Goal: Navigation & Orientation: Find specific page/section

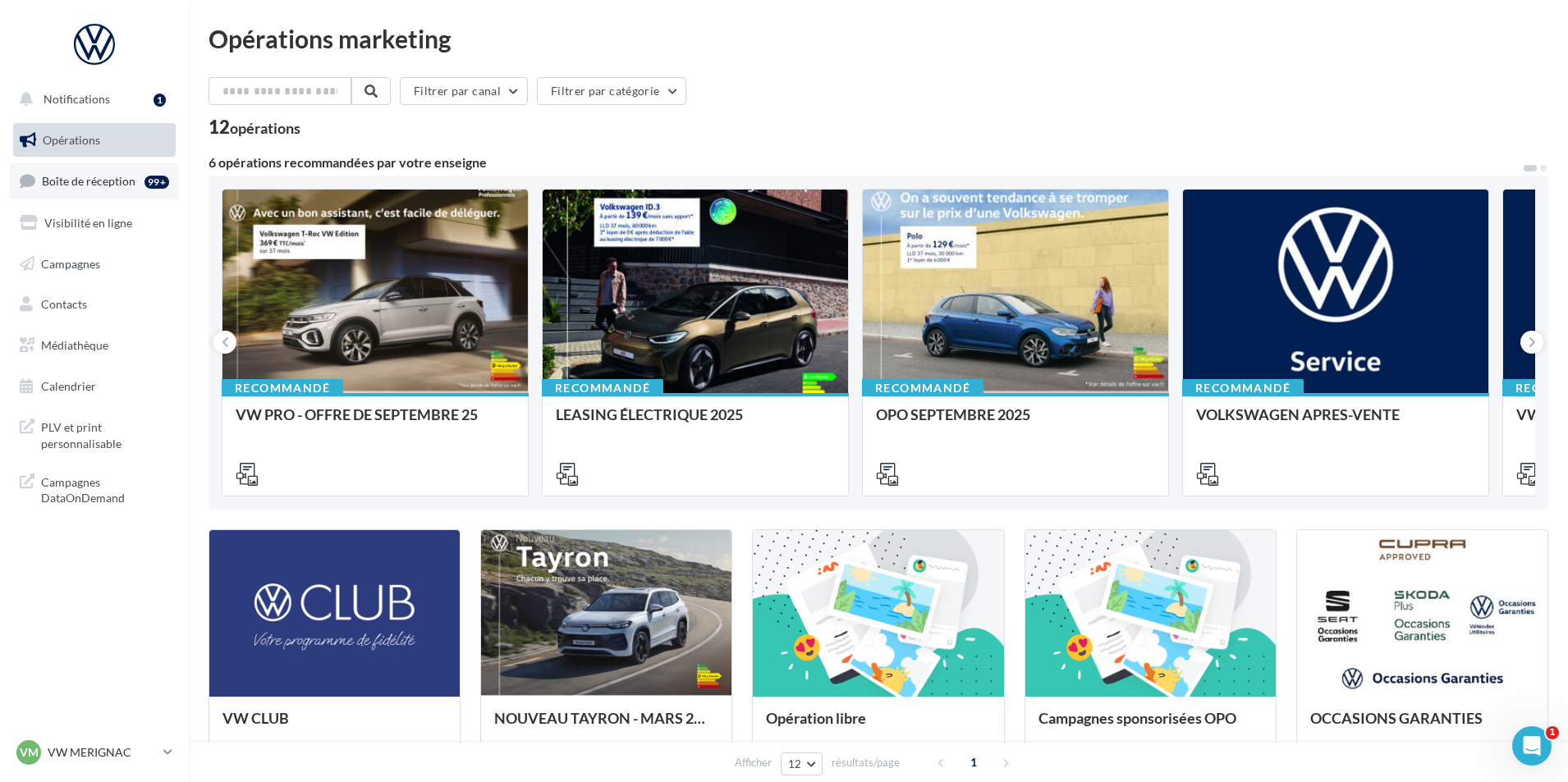
click at [93, 199] on link "Boîte de réception 99+" at bounding box center [94, 181] width 169 height 36
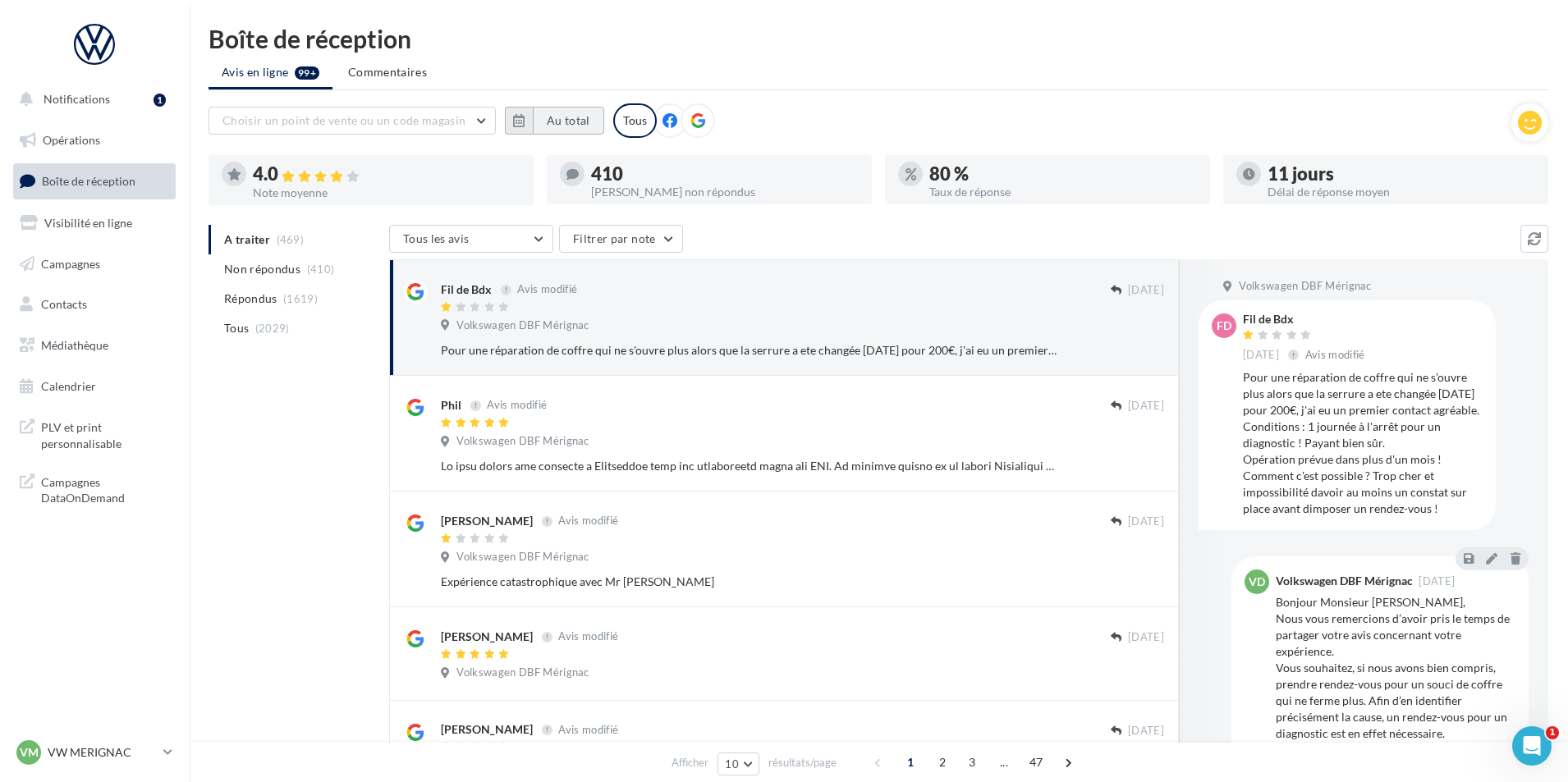
click at [542, 122] on button "Au total" at bounding box center [568, 121] width 71 height 28
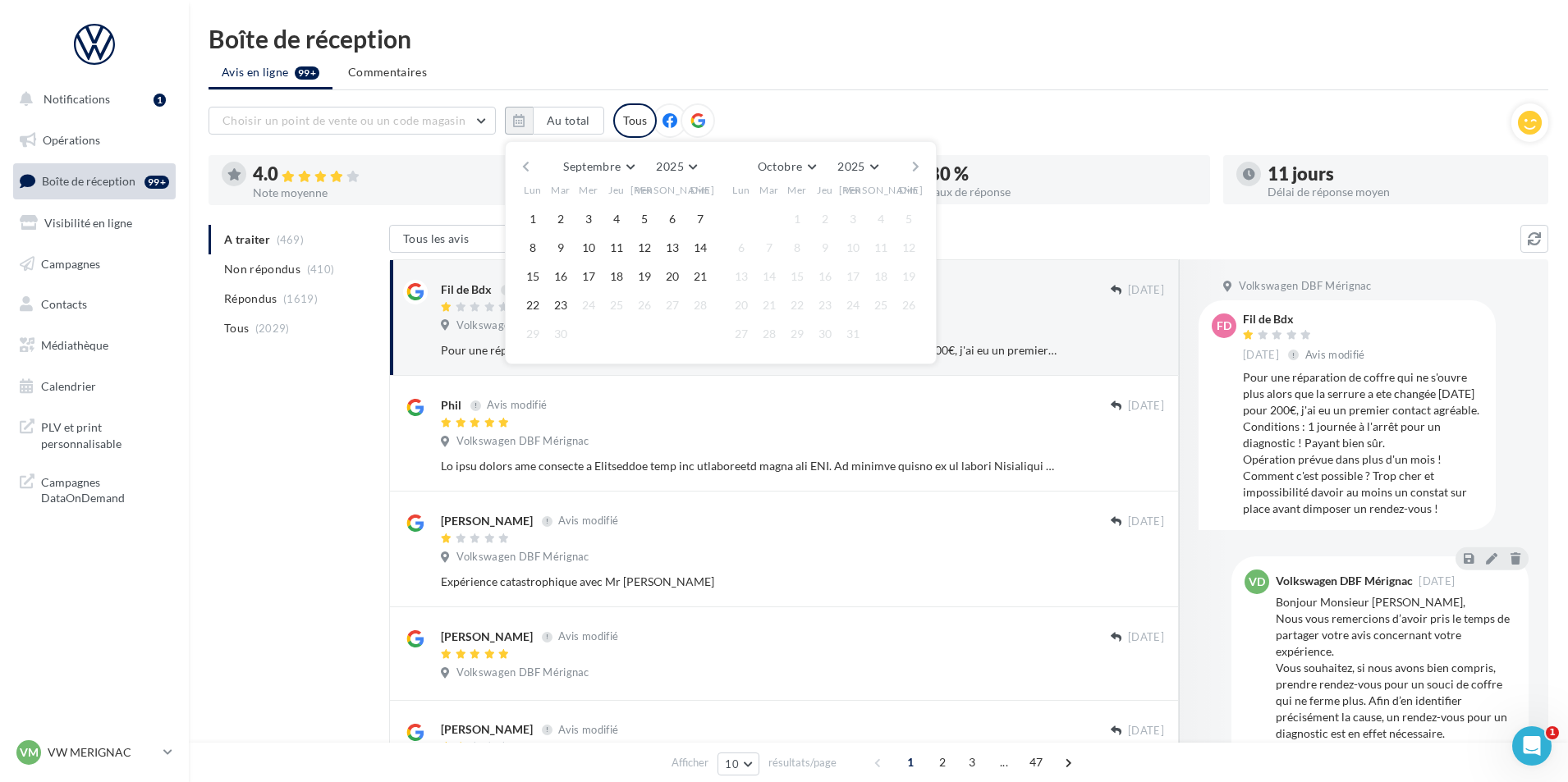
click at [519, 167] on button "button" at bounding box center [525, 167] width 14 height 23
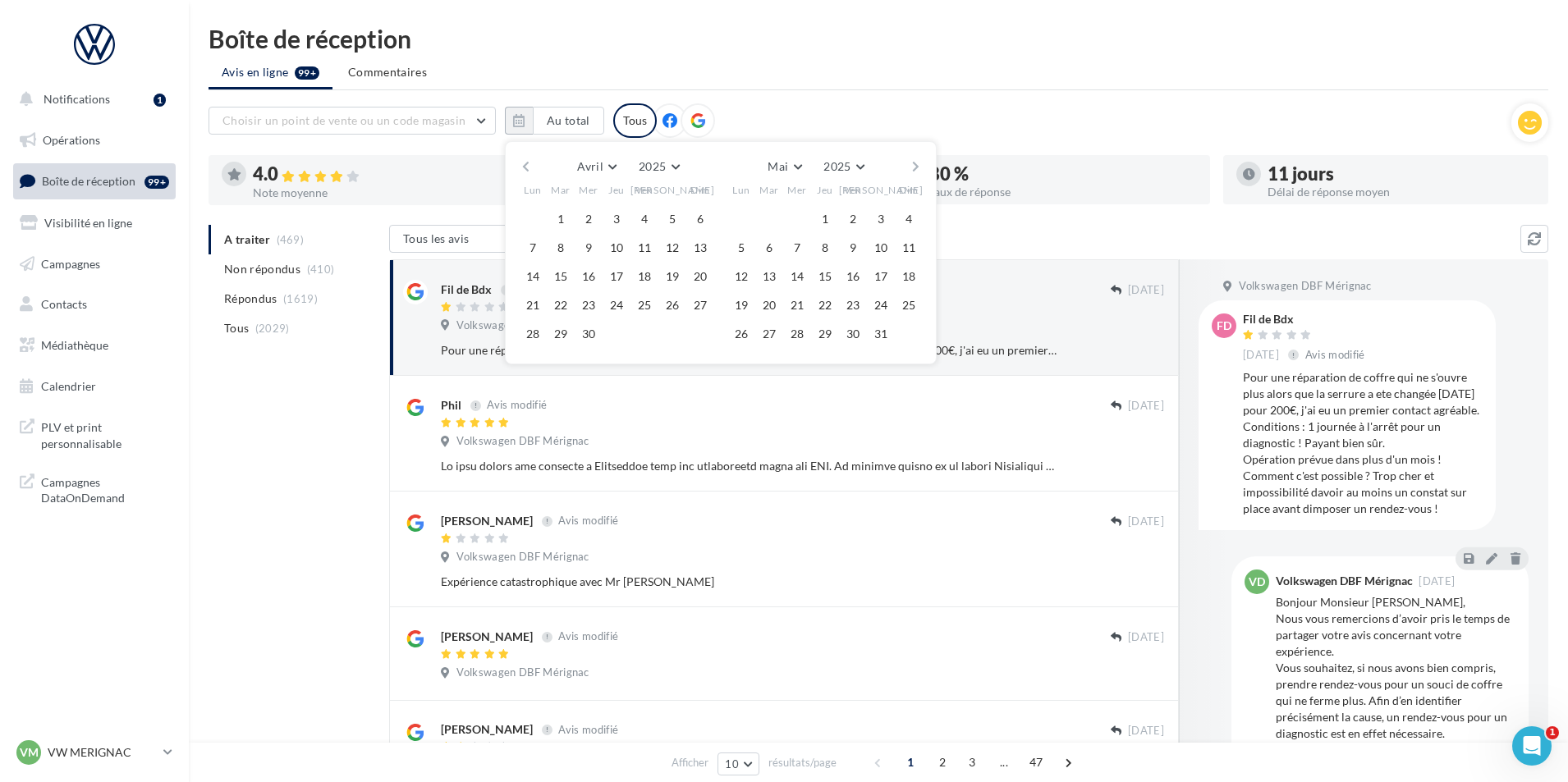
click at [519, 167] on button "button" at bounding box center [525, 167] width 14 height 23
click at [664, 222] on button "1" at bounding box center [673, 220] width 25 height 25
click at [916, 164] on button "button" at bounding box center [915, 167] width 14 height 23
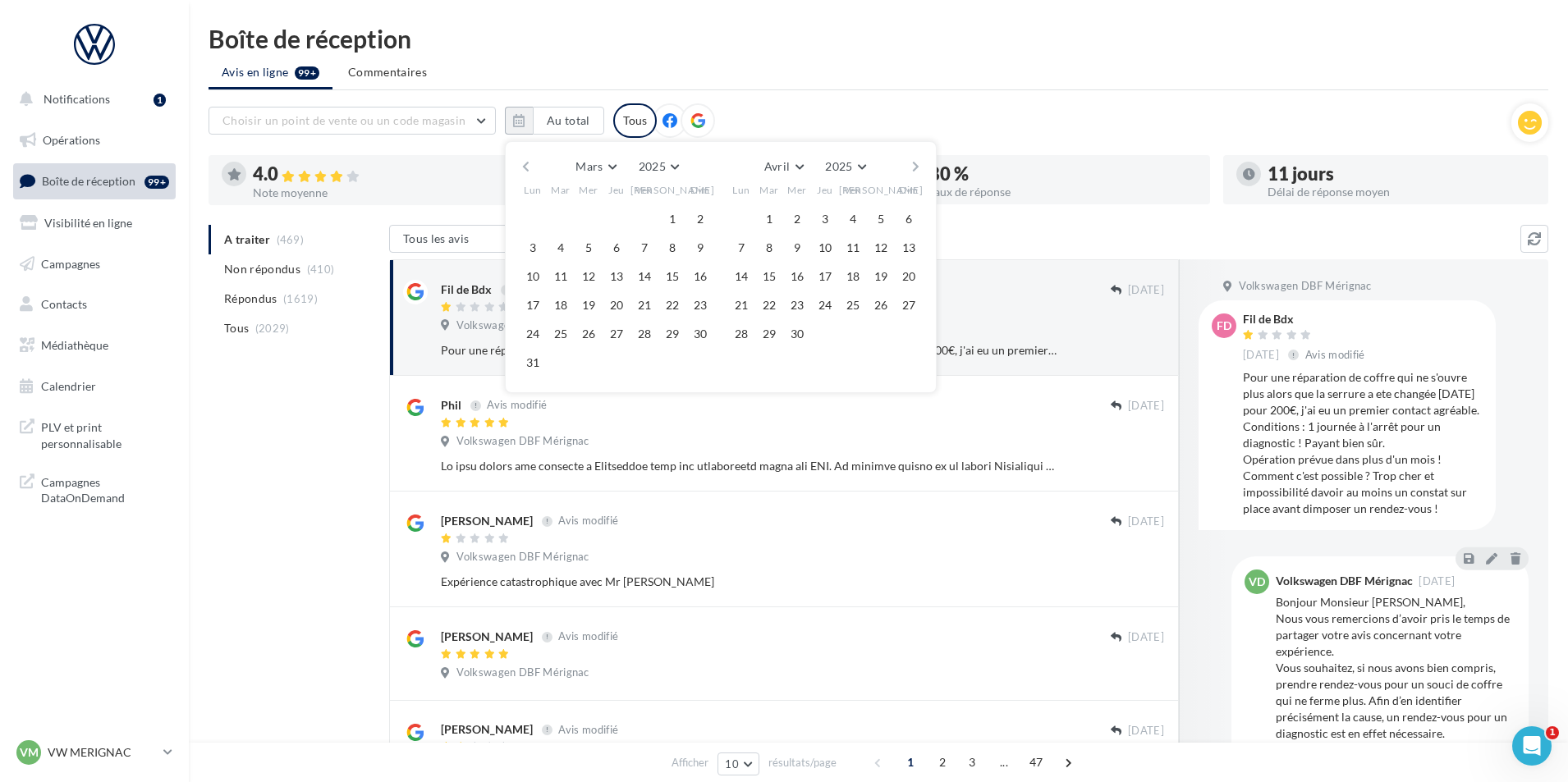
click at [916, 164] on button "button" at bounding box center [915, 167] width 14 height 23
click at [760, 302] on button "23" at bounding box center [770, 306] width 25 height 25
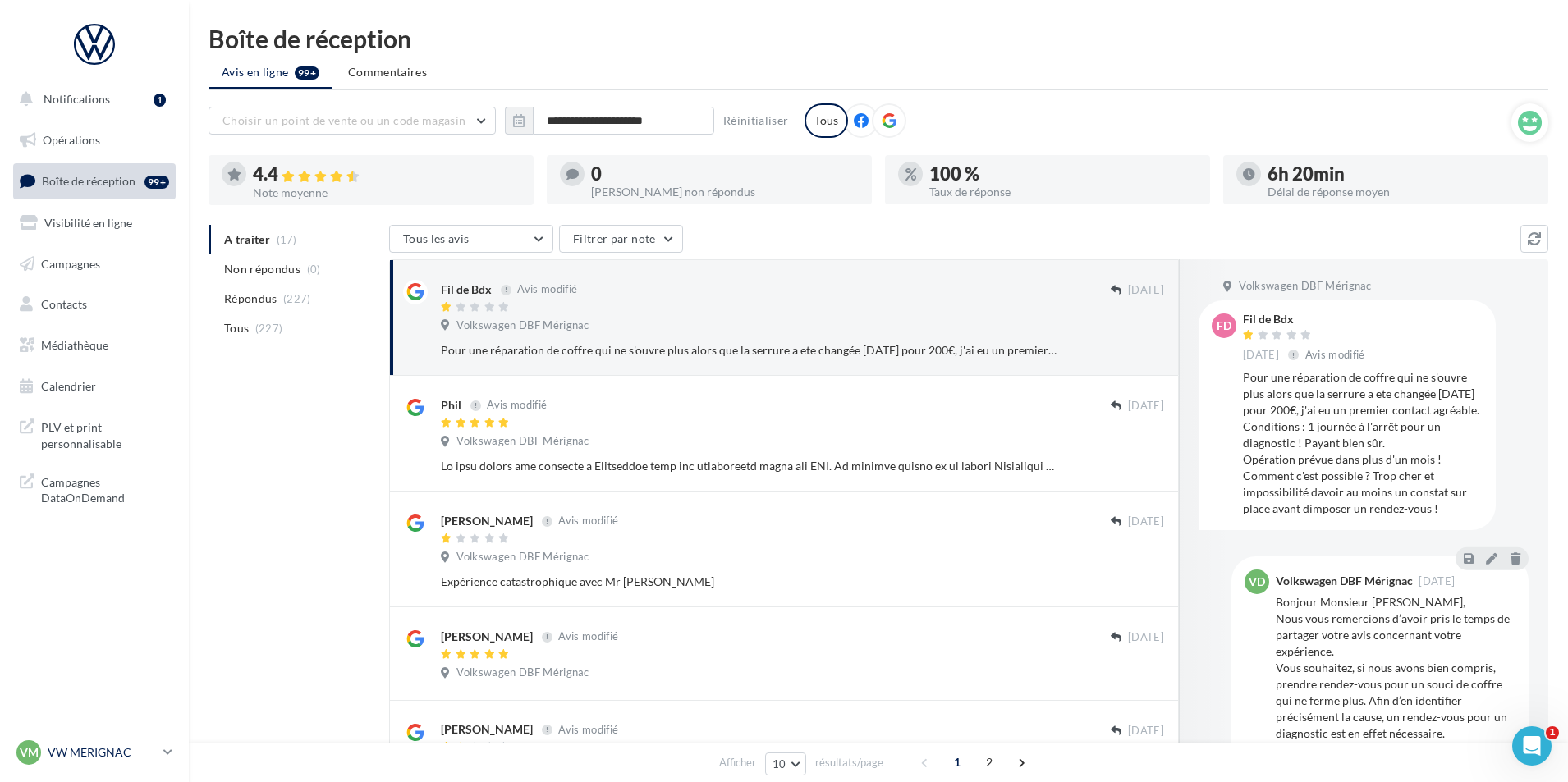
click at [93, 763] on div "VM VW MERIGNAC vw-mer-del" at bounding box center [86, 753] width 140 height 25
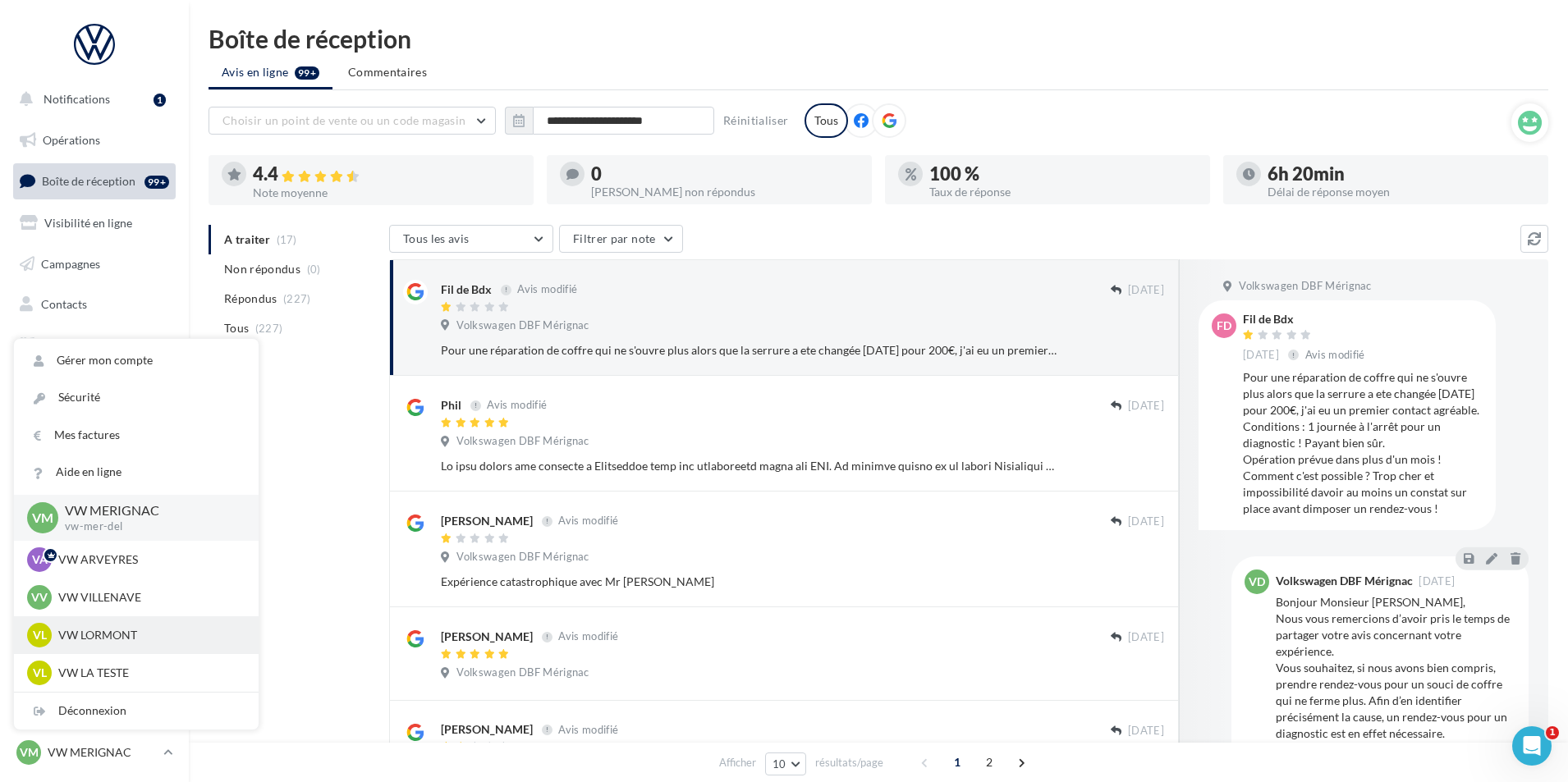
click at [128, 632] on p "VW LORMONT" at bounding box center [148, 635] width 181 height 17
